Goal: Task Accomplishment & Management: Manage account settings

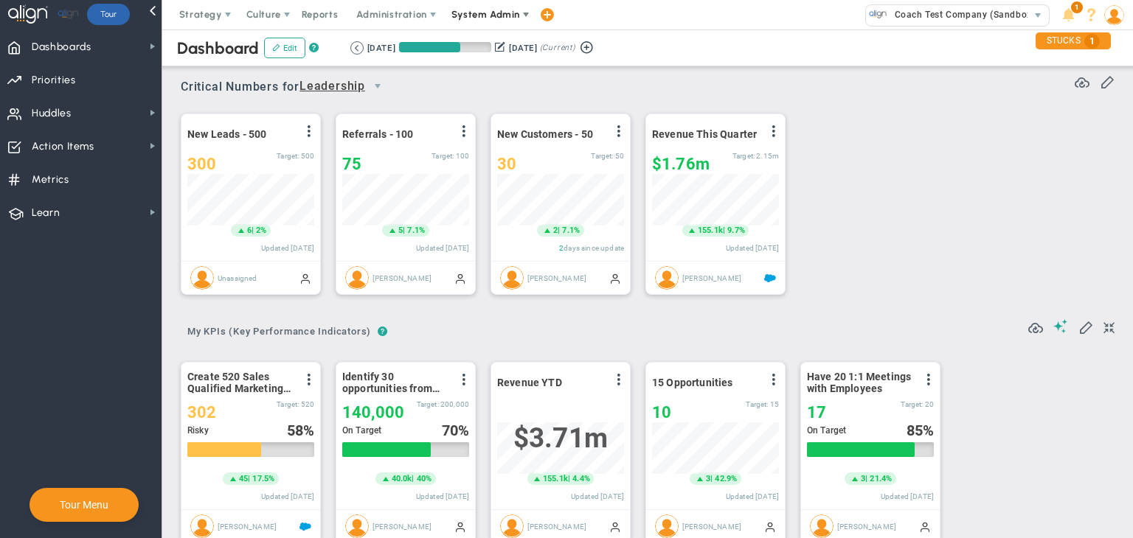
click at [478, 22] on span "System Admin" at bounding box center [486, 14] width 93 height 29
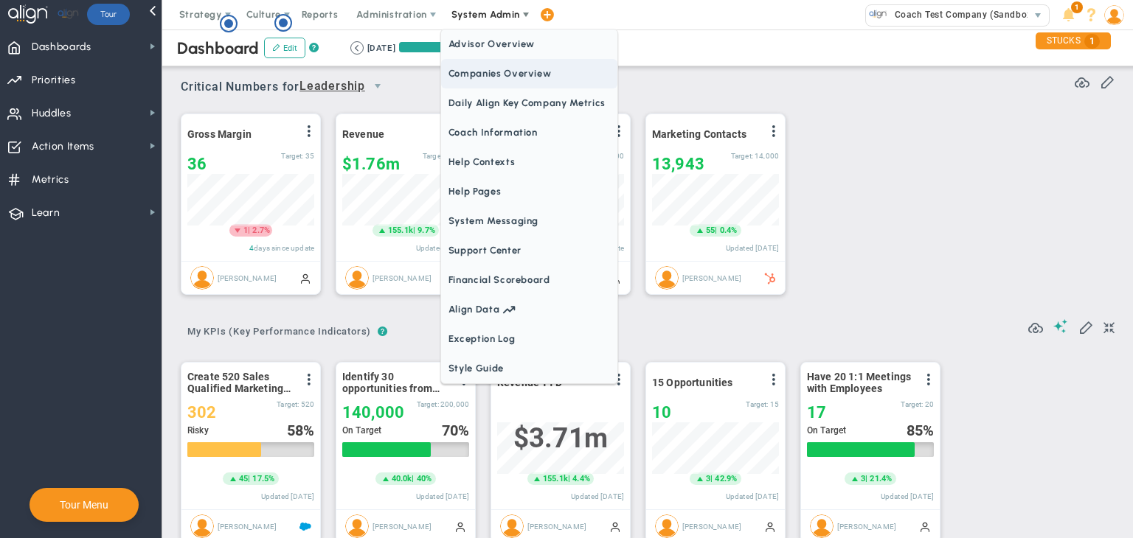
click at [482, 68] on span "Companies Overview" at bounding box center [529, 73] width 176 height 29
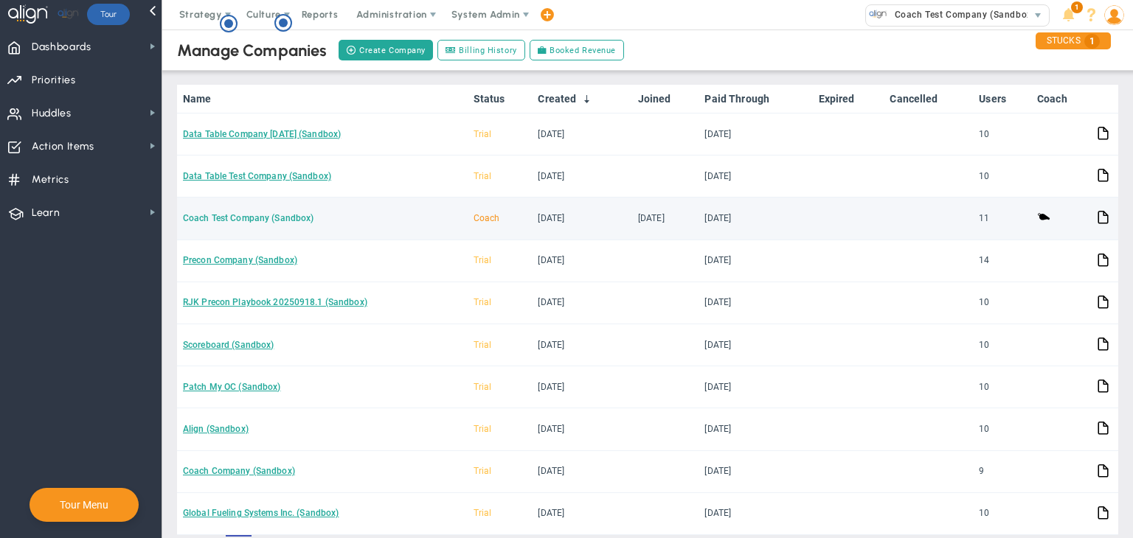
click at [288, 218] on link "Coach Test Company (Sandbox)" at bounding box center [248, 218] width 131 height 10
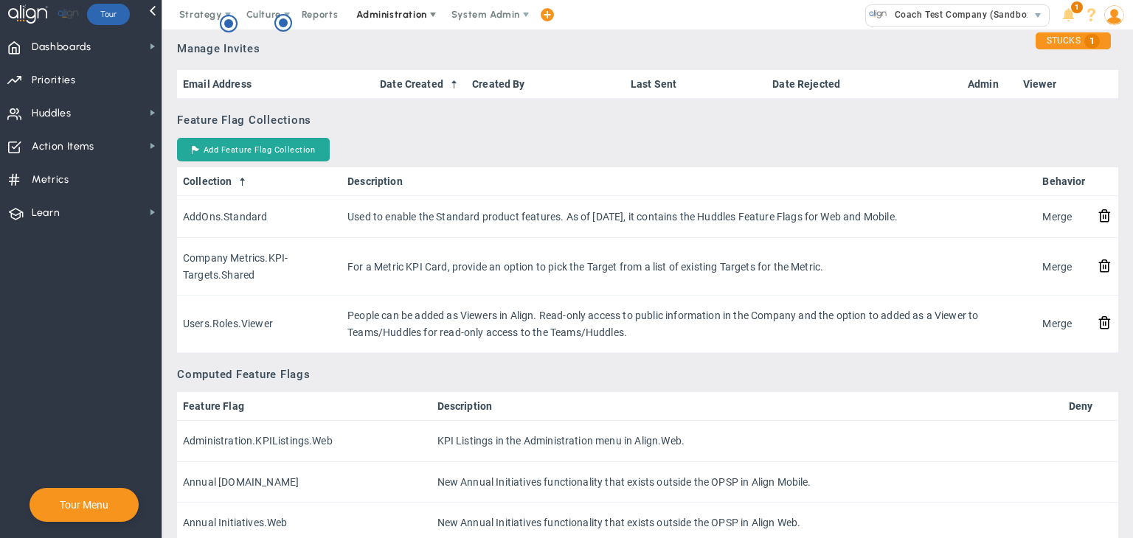
click at [360, 10] on span "Administration" at bounding box center [391, 14] width 70 height 11
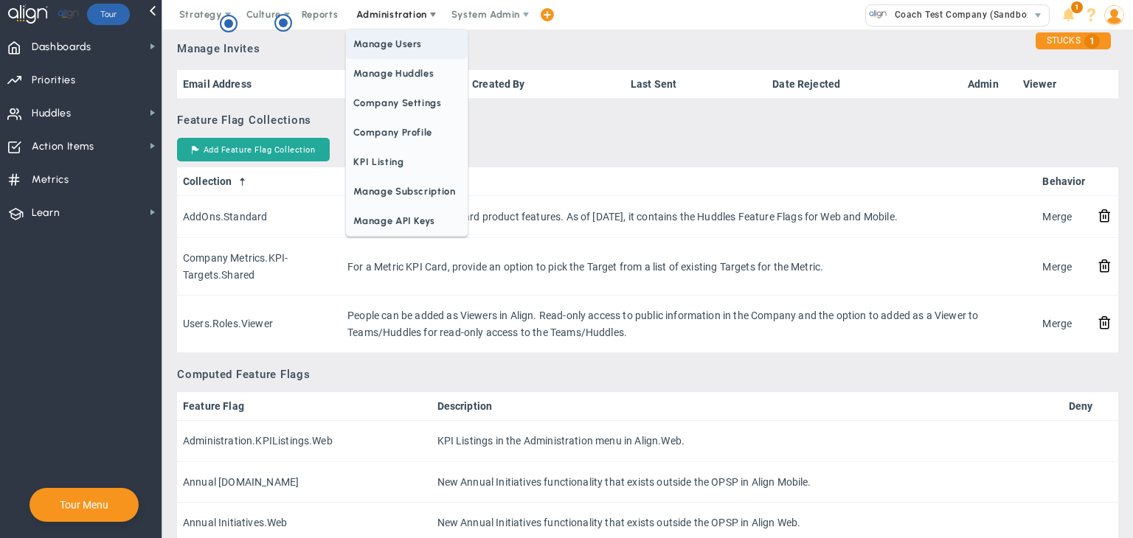
click at [379, 35] on span "Manage Users" at bounding box center [406, 43] width 121 height 29
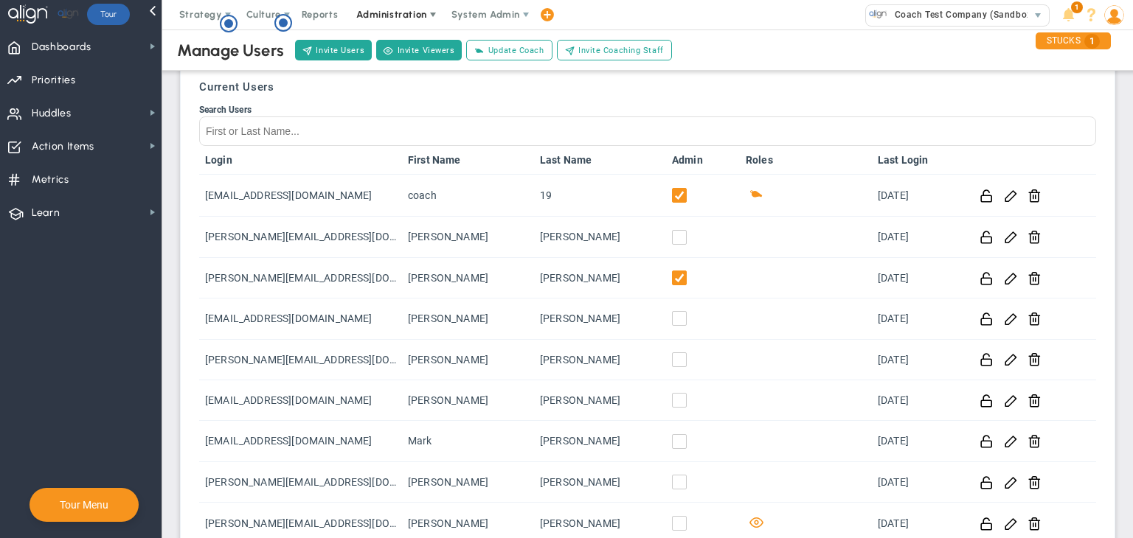
click at [427, 21] on span "Administration" at bounding box center [392, 14] width 94 height 29
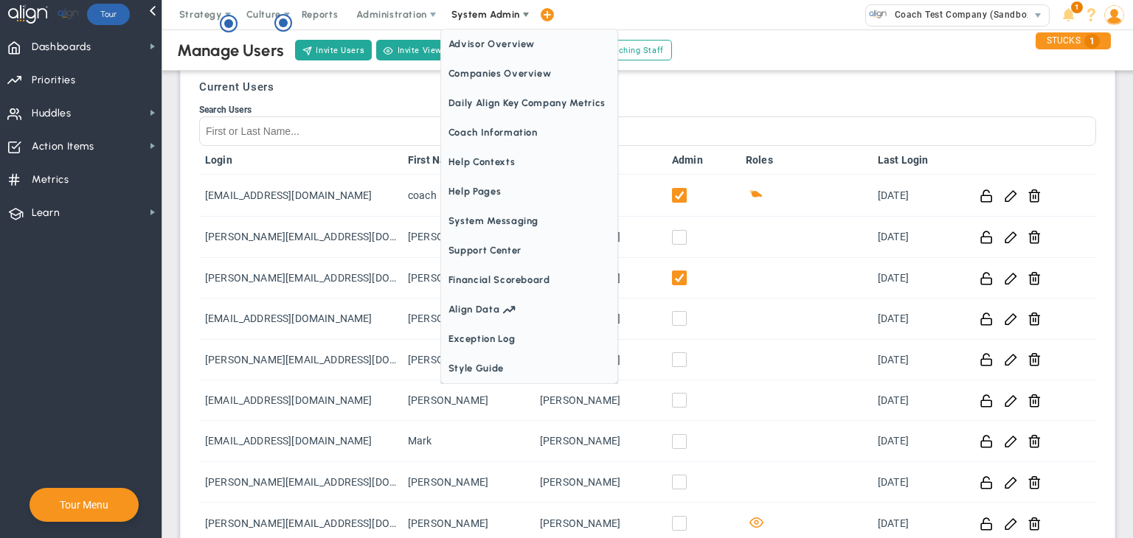
click at [515, 21] on span "System Admin" at bounding box center [486, 14] width 93 height 29
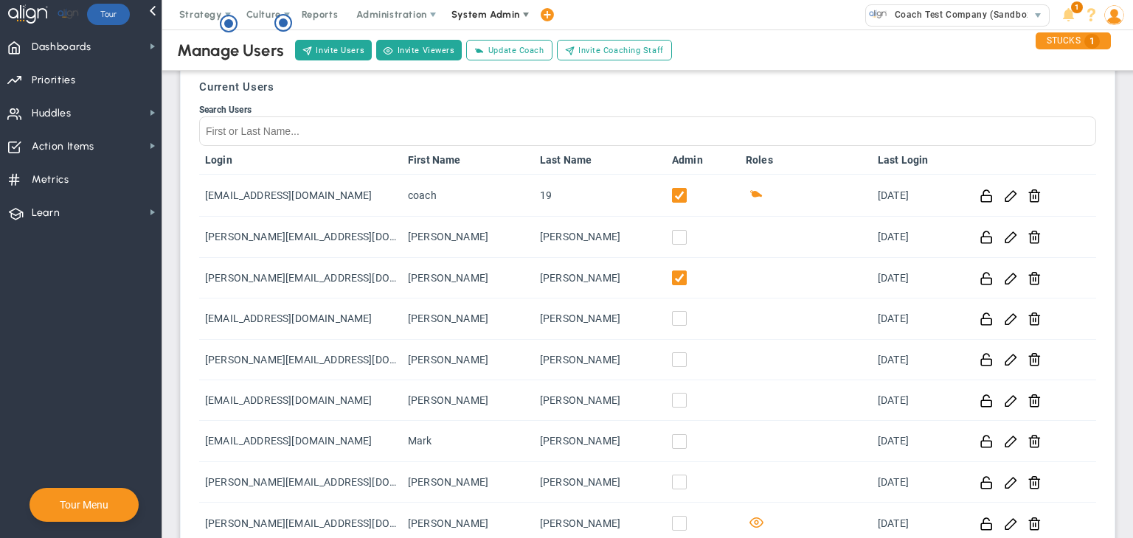
click at [513, 21] on span "System Admin" at bounding box center [486, 14] width 93 height 29
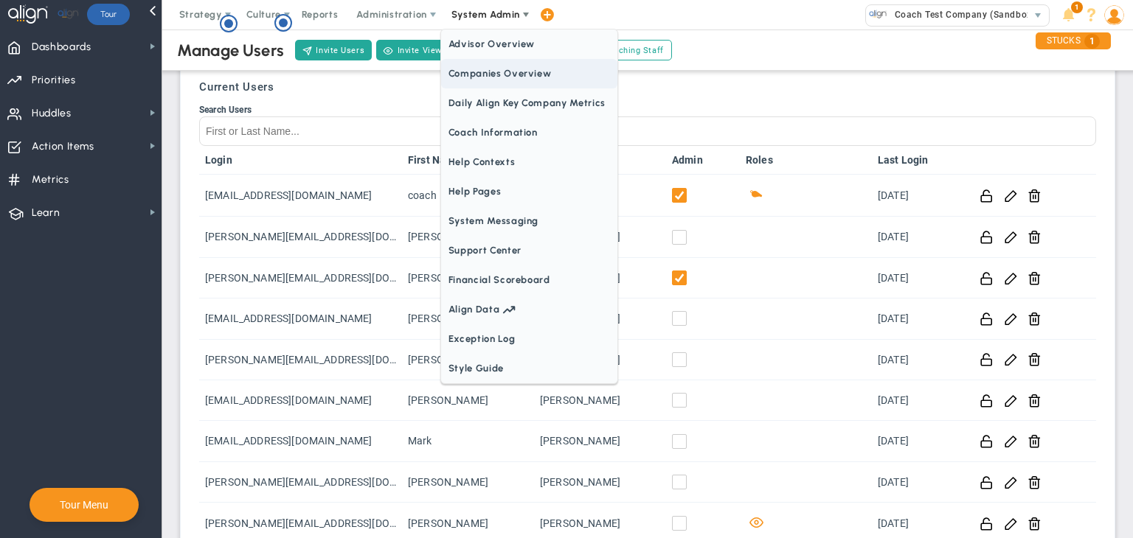
click at [506, 86] on span "Companies Overview" at bounding box center [529, 73] width 176 height 29
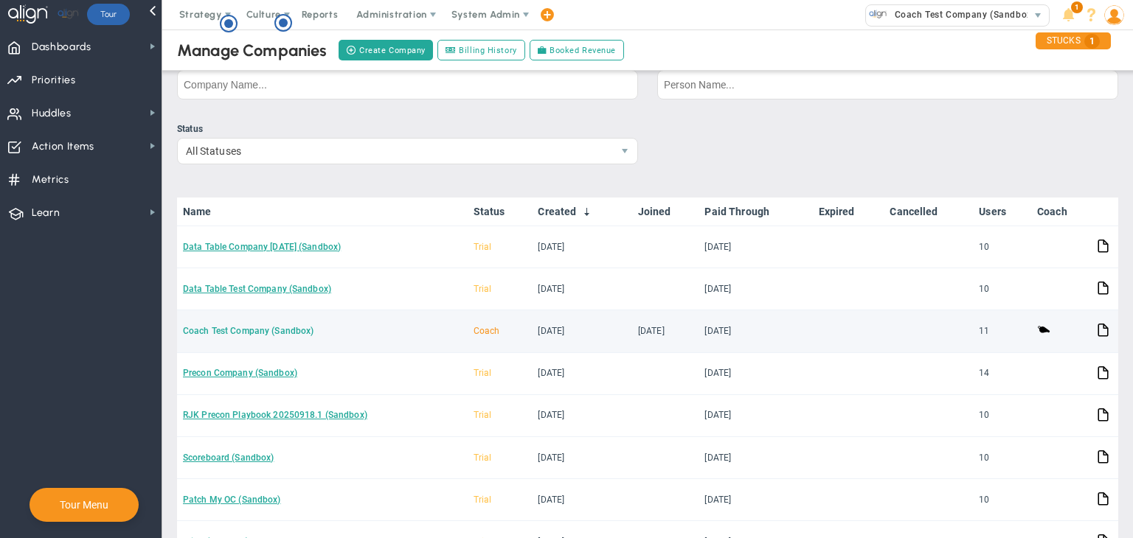
click at [245, 328] on link "Coach Test Company (Sandbox)" at bounding box center [248, 331] width 131 height 10
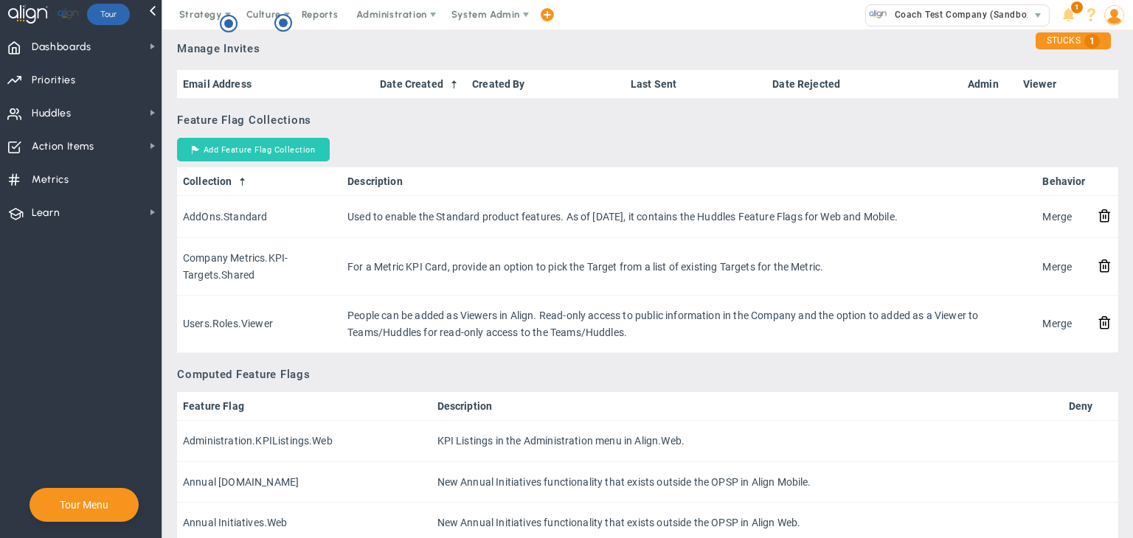
click at [300, 160] on button "Add Feature Flag Collection" at bounding box center [253, 150] width 153 height 24
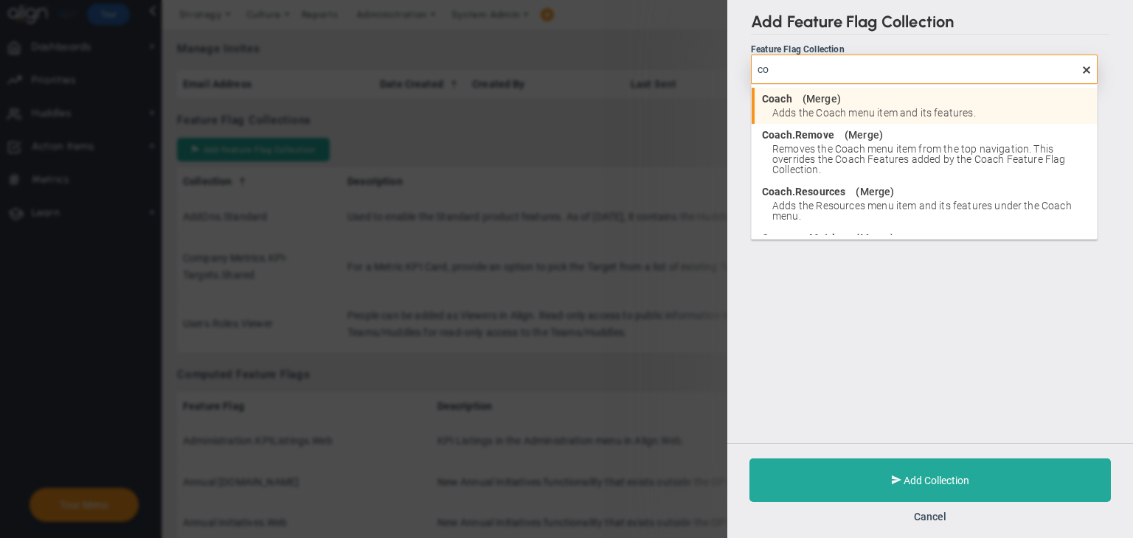
click at [891, 101] on div "Coach ( Merge )" at bounding box center [925, 99] width 327 height 10
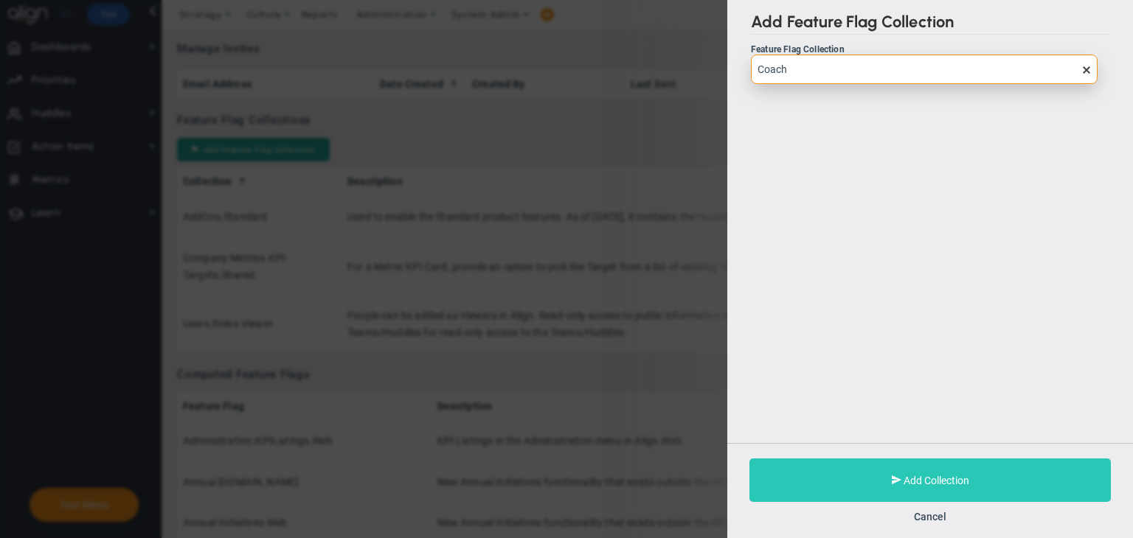
type input "Coach"
click at [958, 468] on button "Add Collection" at bounding box center [929, 481] width 361 height 44
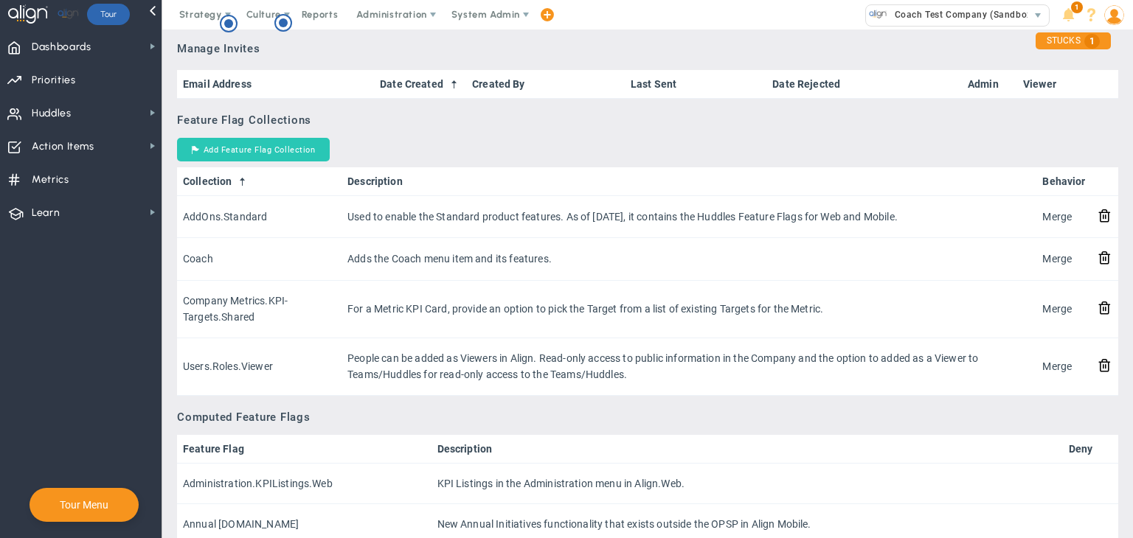
click at [280, 139] on button "Add Feature Flag Collection" at bounding box center [253, 150] width 153 height 24
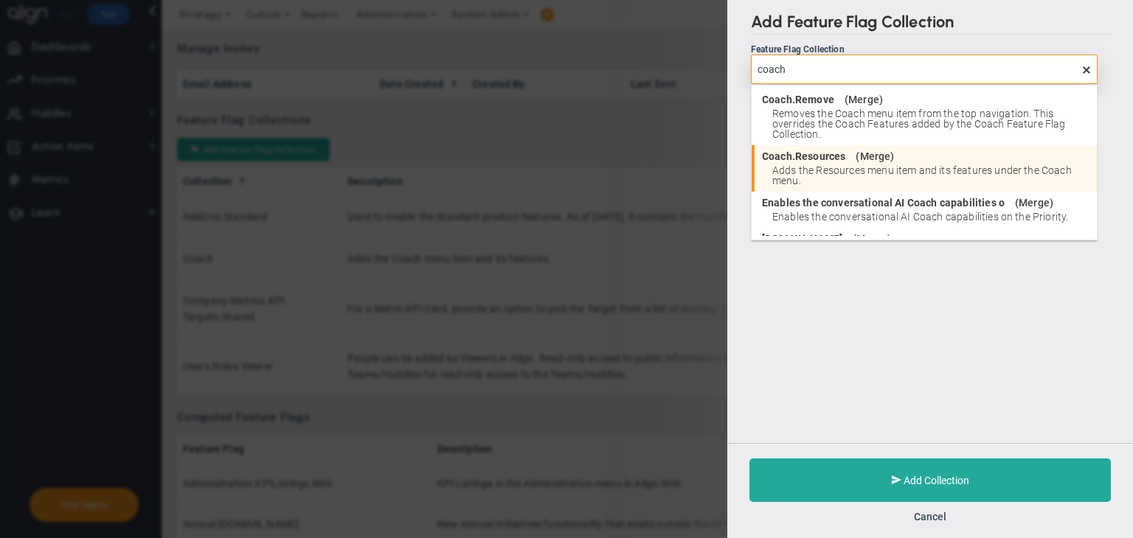
click at [849, 165] on span "Adds the Resources menu item and its features under the Coach menu." at bounding box center [930, 175] width 317 height 21
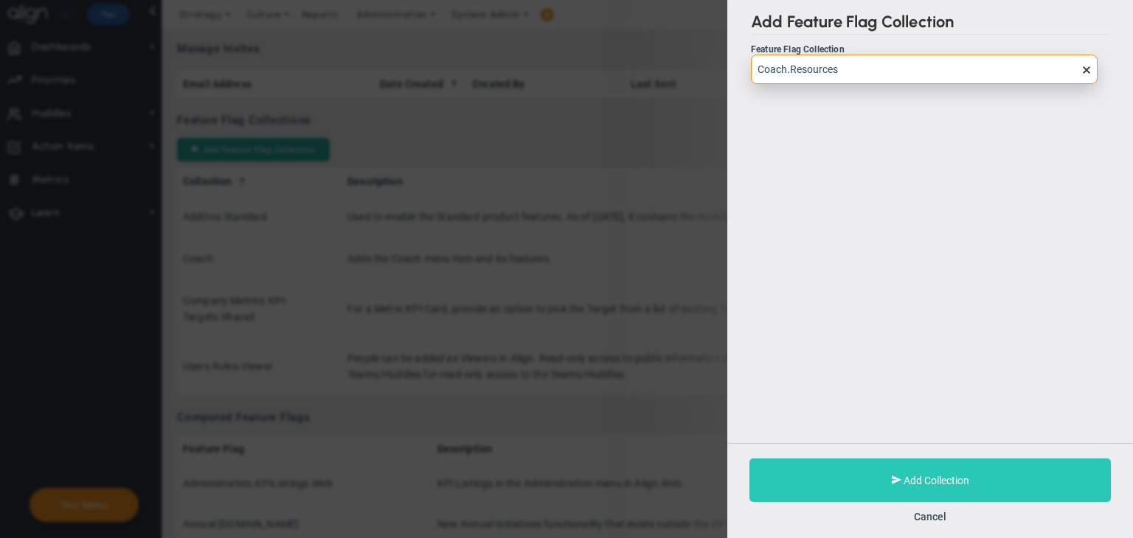
type input "Coach.Resources"
click at [961, 476] on span "Add Collection" at bounding box center [936, 481] width 66 height 12
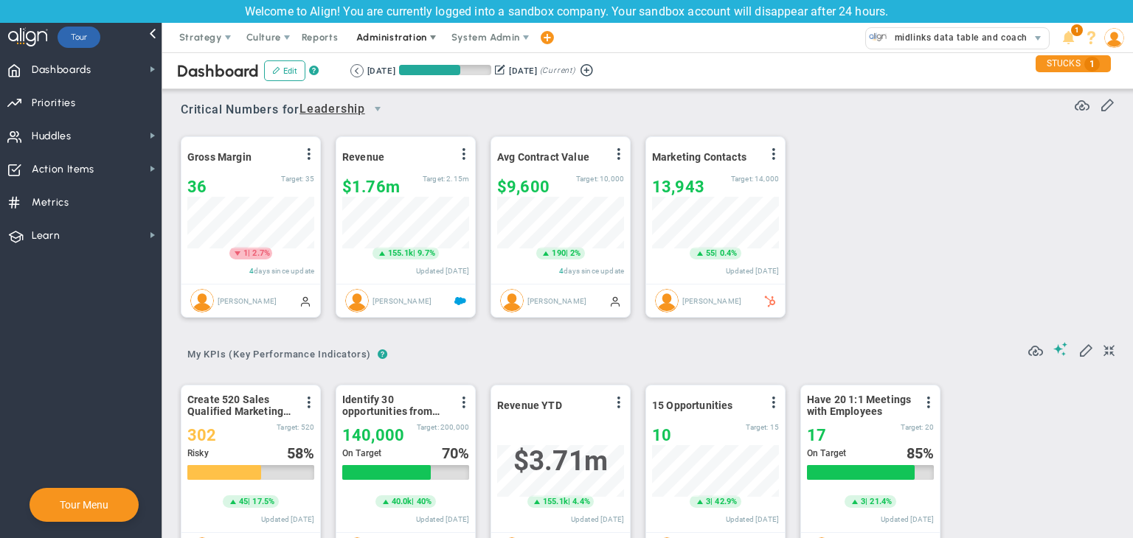
click at [375, 48] on span "Administration" at bounding box center [392, 37] width 94 height 29
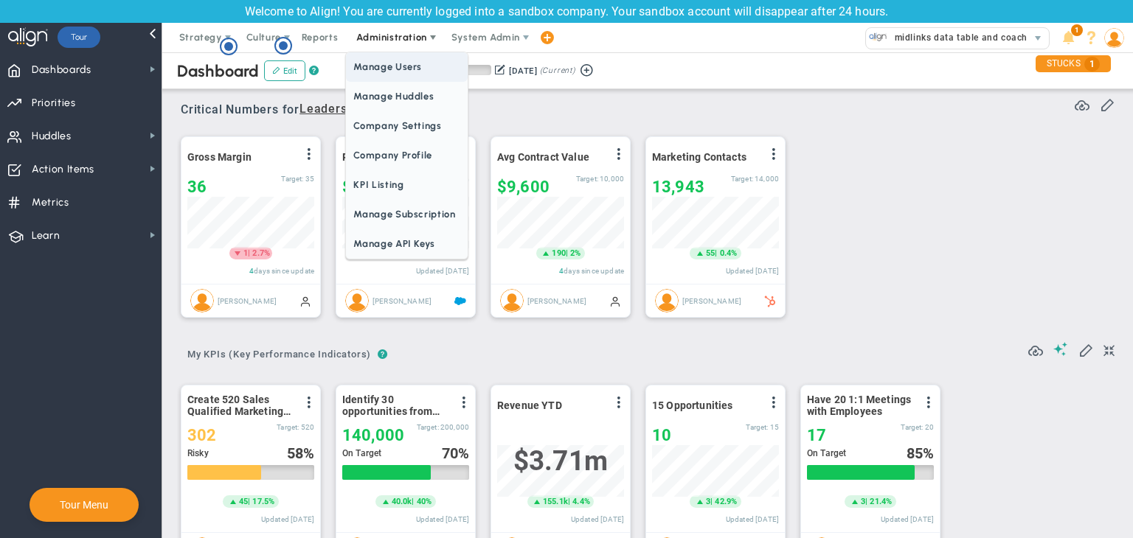
click at [400, 63] on span "Manage Users" at bounding box center [406, 66] width 121 height 29
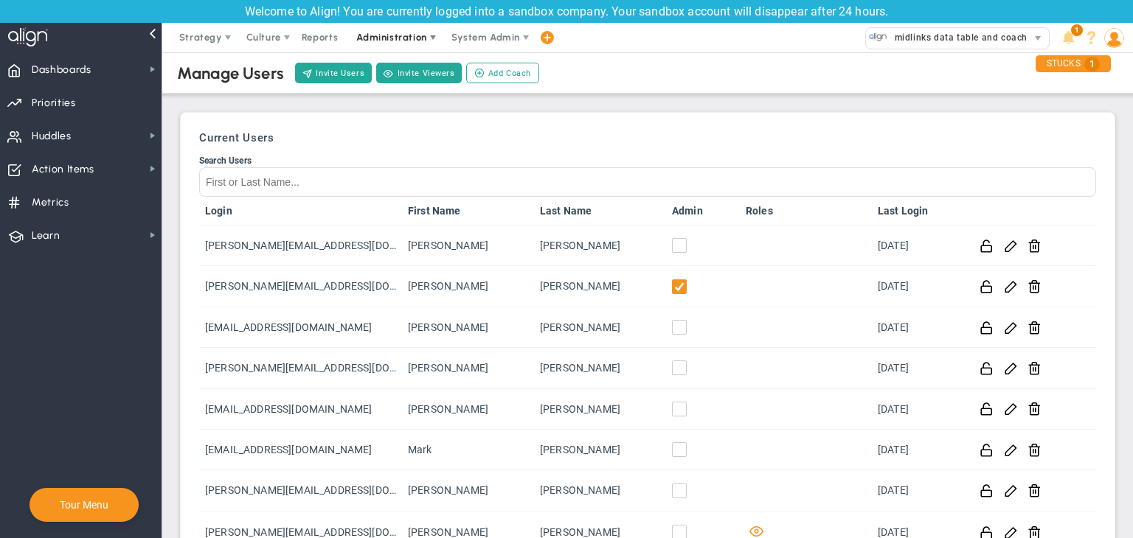
click at [415, 32] on span "Administration" at bounding box center [391, 37] width 70 height 11
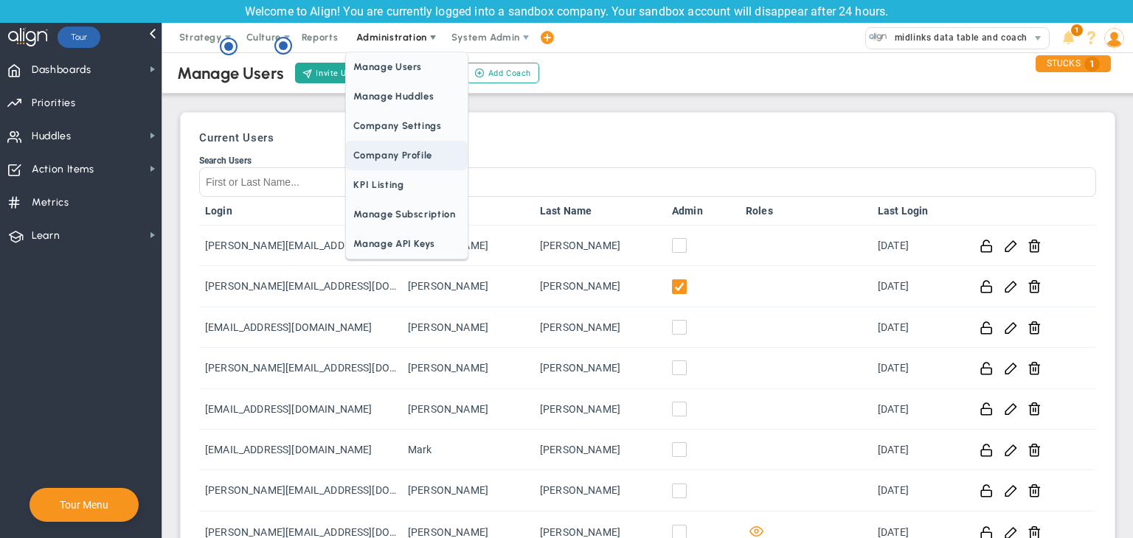
click at [440, 159] on span "Company Profile" at bounding box center [406, 155] width 121 height 29
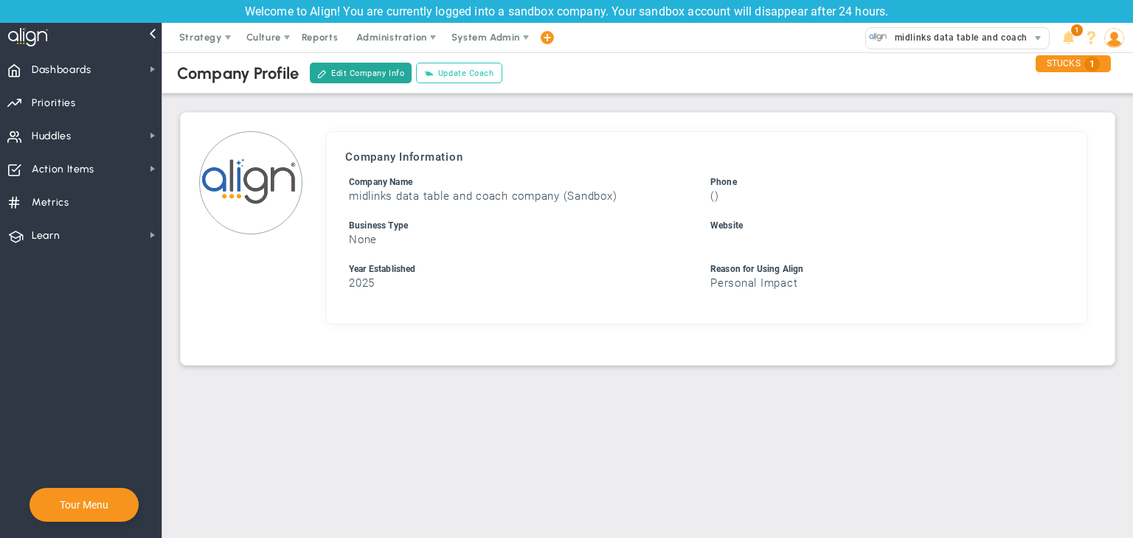
click at [462, 83] on button "Update Coach" at bounding box center [459, 73] width 86 height 21
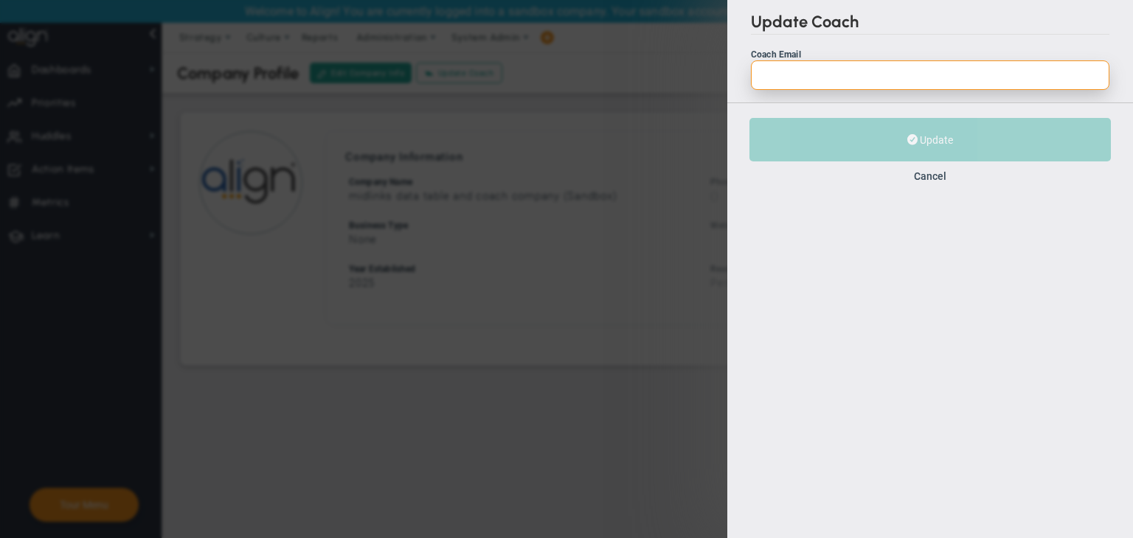
click at [758, 72] on input "Coach Email" at bounding box center [930, 74] width 358 height 29
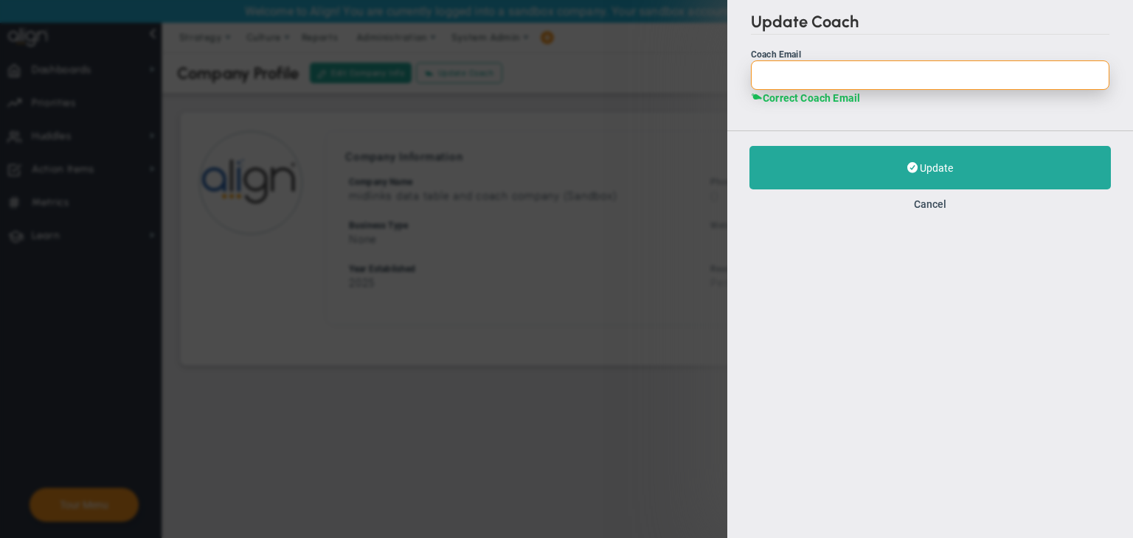
paste input "[EMAIL_ADDRESS][DOMAIN_NAME]"
type input "[EMAIL_ADDRESS][DOMAIN_NAME]"
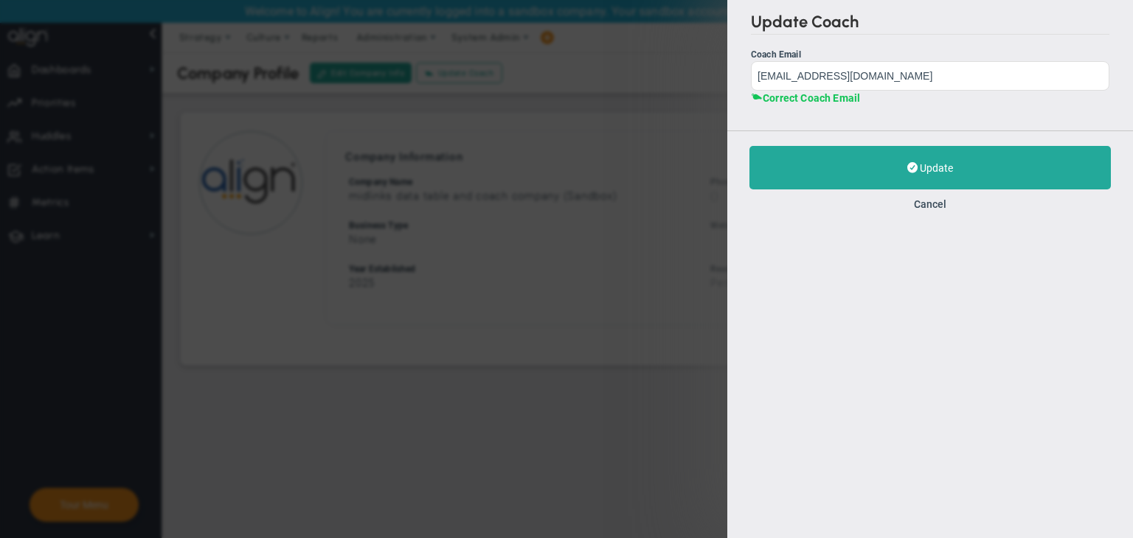
click at [840, 197] on div "Cancel" at bounding box center [929, 204] width 361 height 14
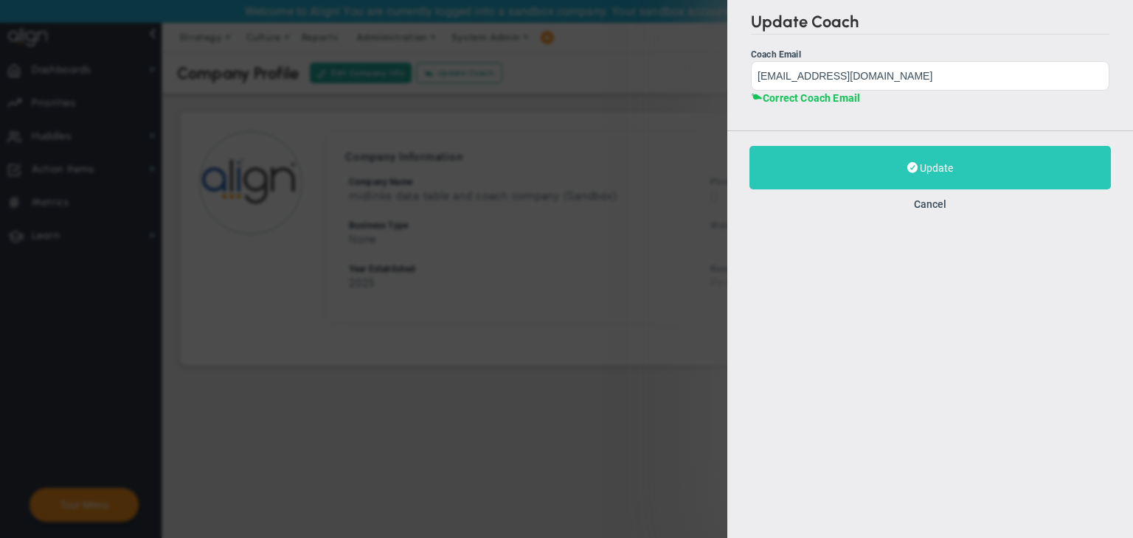
click at [857, 173] on button "Update" at bounding box center [929, 168] width 361 height 44
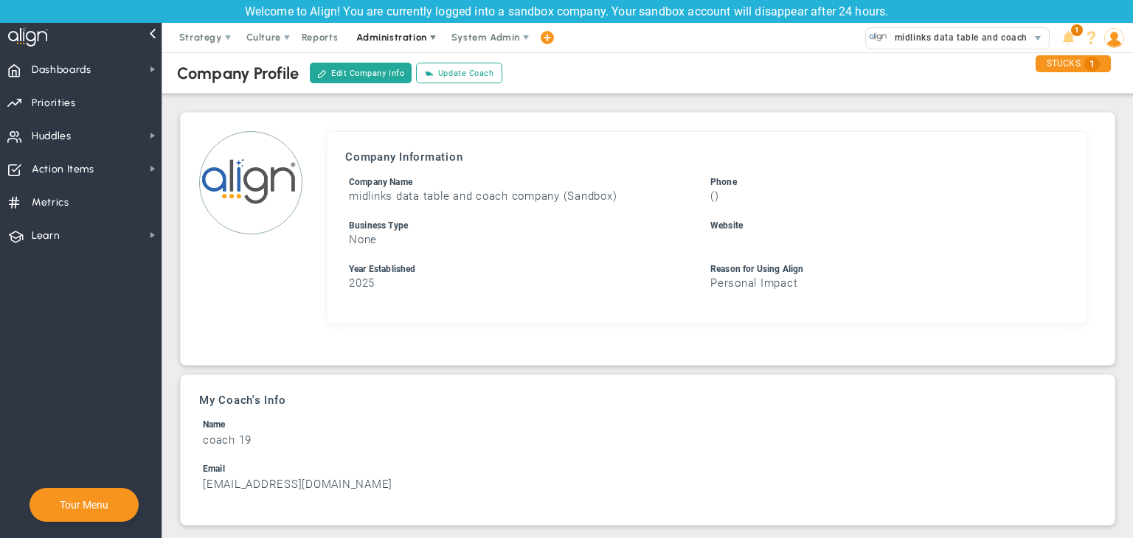
click at [409, 37] on span "Administration" at bounding box center [391, 37] width 70 height 11
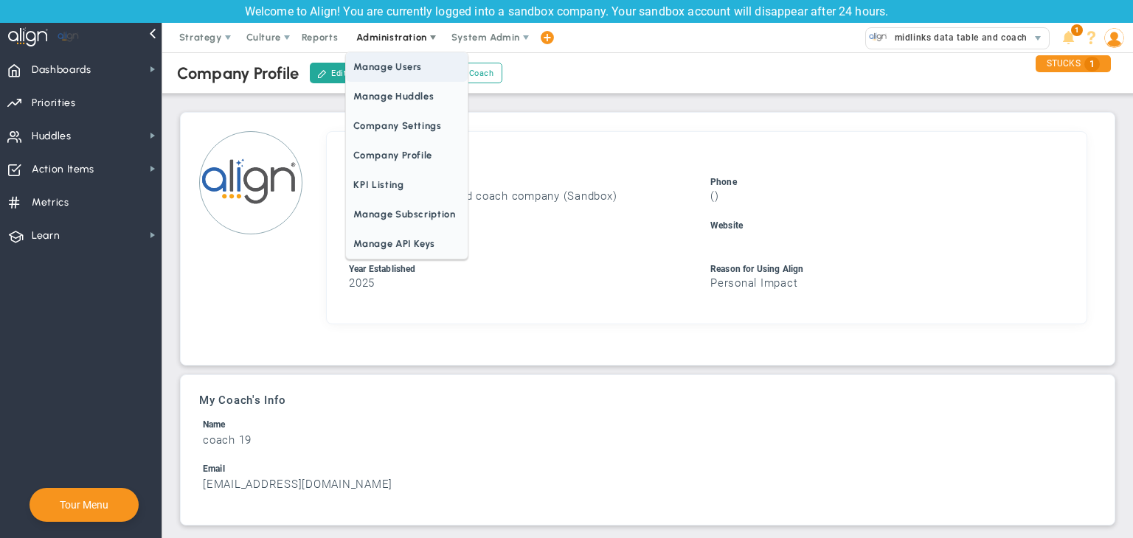
click at [389, 59] on span "Manage Users" at bounding box center [406, 66] width 121 height 29
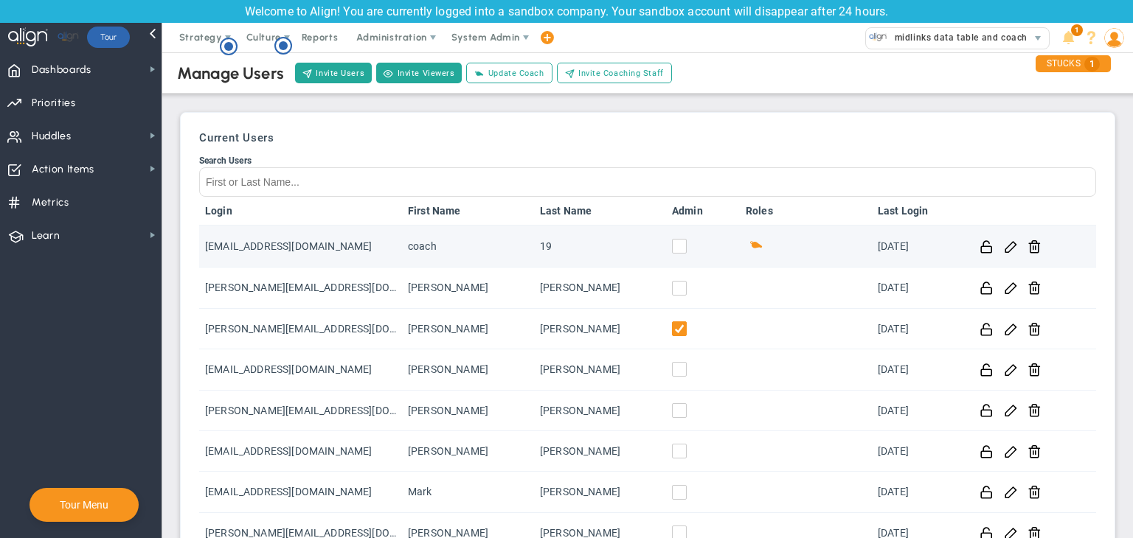
click at [676, 248] on input "checkbox" at bounding box center [683, 249] width 15 height 15
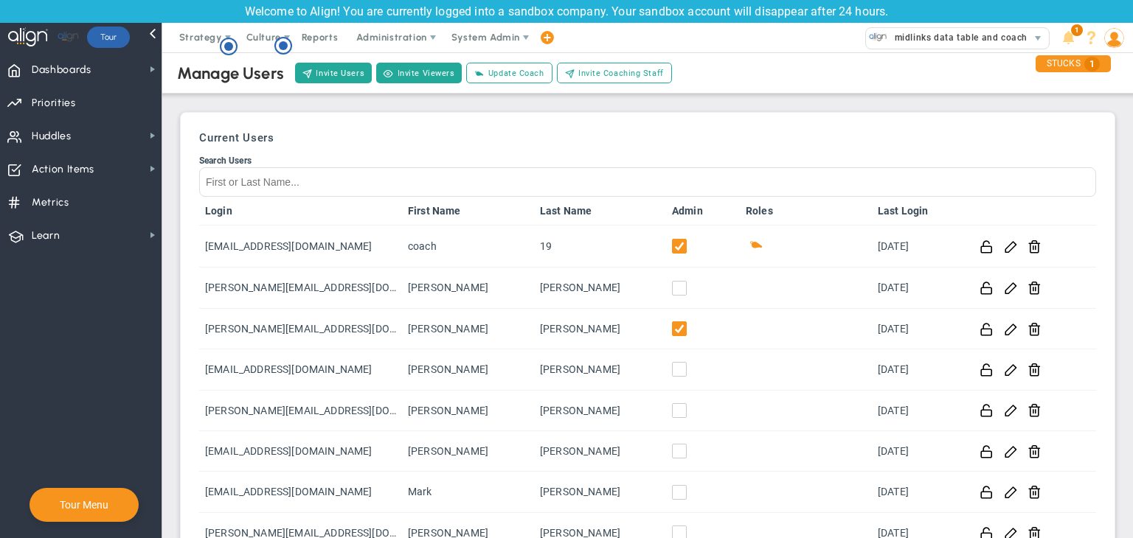
click at [711, 128] on div "Current Users Search Users Login First Name Last Name Admin Roles Last Login co…" at bounding box center [647, 401] width 919 height 563
click at [477, 33] on span "Coach" at bounding box center [465, 37] width 29 height 11
click at [481, 97] on span "Resources" at bounding box center [493, 96] width 104 height 29
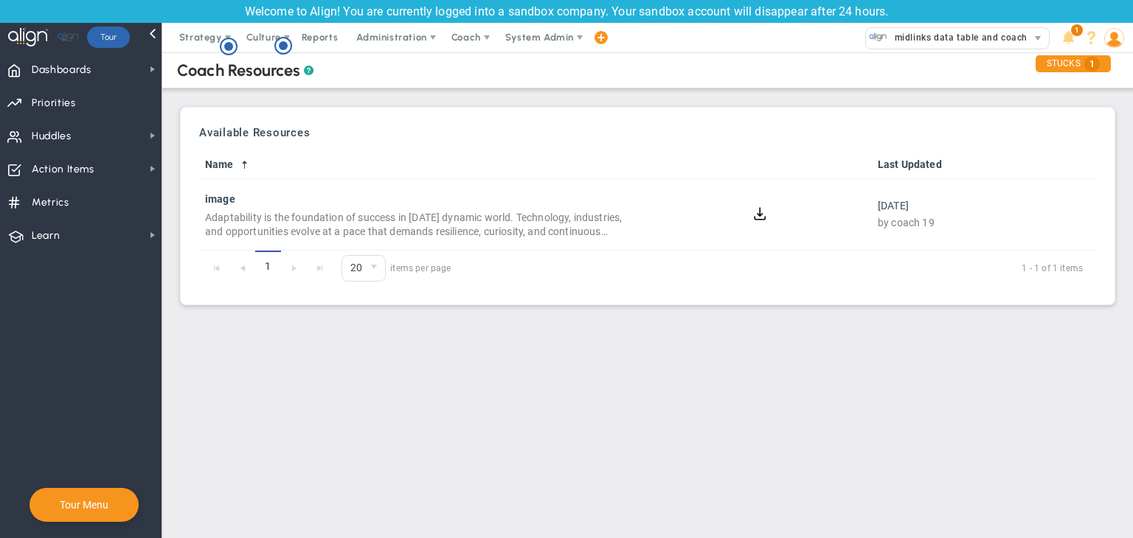
click at [1121, 52] on div "Your trial expires today. SUBSCRIBE STUCKS 1" at bounding box center [1072, 69] width 97 height 34
click at [1117, 49] on span at bounding box center [1114, 37] width 23 height 29
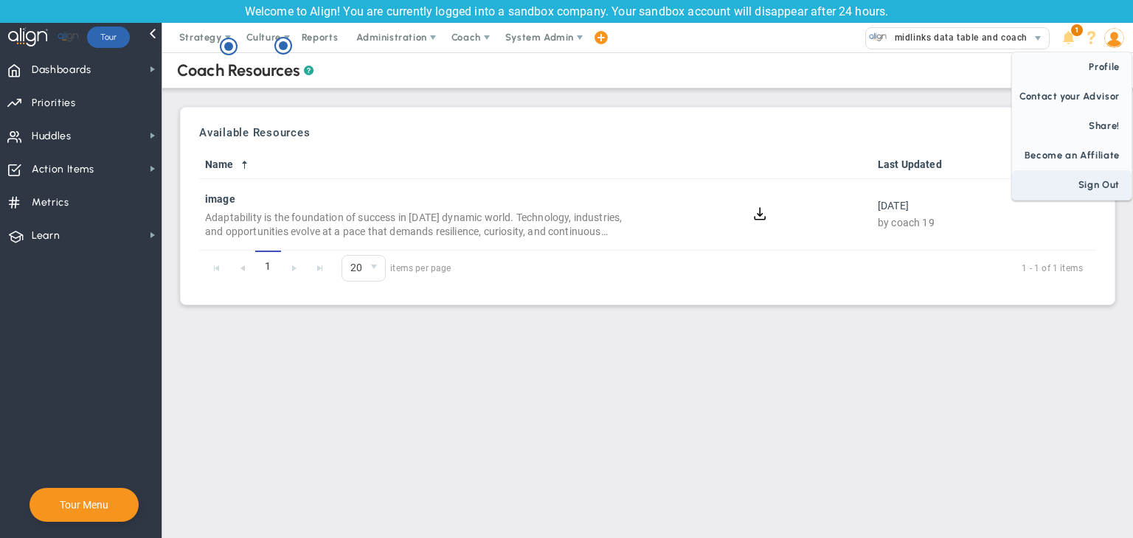
click at [1109, 184] on span "Sign Out" at bounding box center [1071, 184] width 119 height 29
